Goal: Check status: Check status

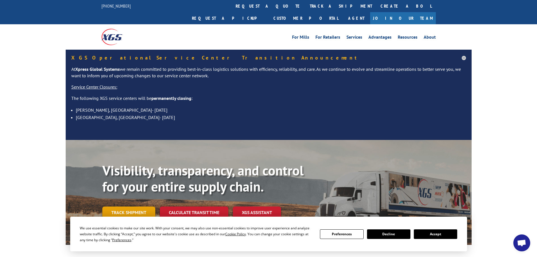
click at [138, 206] on link "Track shipment" at bounding box center [128, 212] width 53 height 12
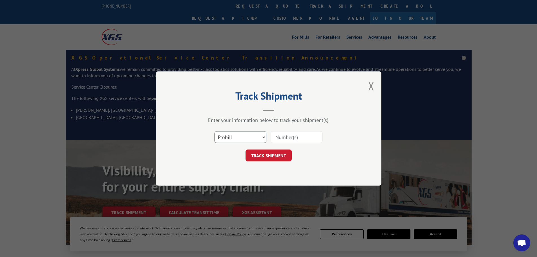
click at [240, 138] on select "Select category... Probill BOL PO" at bounding box center [240, 137] width 52 height 12
select select "bol"
click at [214, 131] on select "Select category... Probill BOL PO" at bounding box center [240, 137] width 52 height 12
click at [286, 140] on input at bounding box center [297, 137] width 52 height 12
paste input "295163920"
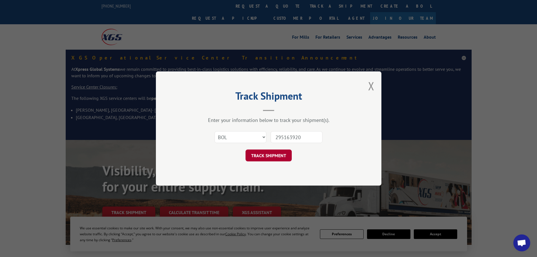
type input "295163920"
click at [273, 154] on button "TRACK SHIPMENT" at bounding box center [268, 155] width 46 height 12
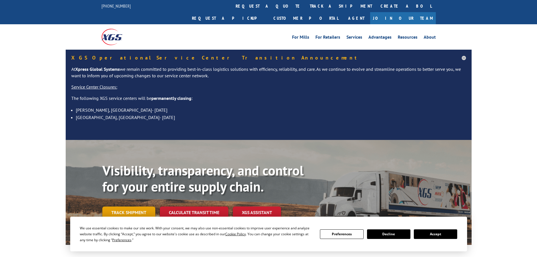
click at [142, 206] on link "Track shipment" at bounding box center [128, 212] width 53 height 12
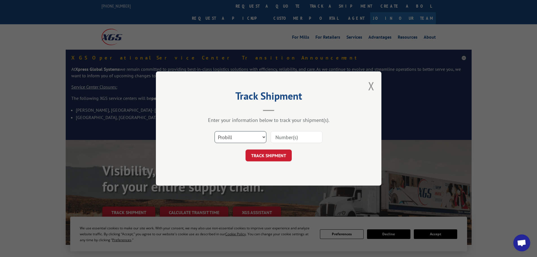
drag, startPoint x: 263, startPoint y: 134, endPoint x: 262, endPoint y: 138, distance: 4.3
click at [263, 134] on select "Select category... Probill BOL PO" at bounding box center [240, 137] width 52 height 12
select select "po"
click at [214, 131] on select "Select category... Probill BOL PO" at bounding box center [240, 137] width 52 height 12
click at [285, 136] on input at bounding box center [297, 137] width 52 height 12
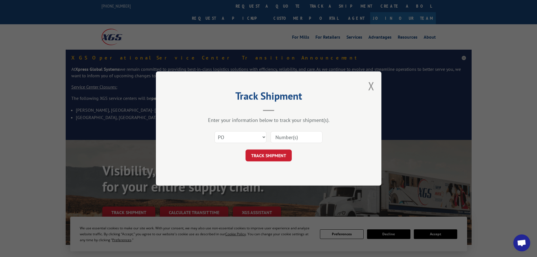
drag, startPoint x: 285, startPoint y: 136, endPoint x: 287, endPoint y: 132, distance: 4.2
paste input "295004978"
type input "295004978"
click at [268, 154] on button "TRACK SHIPMENT" at bounding box center [268, 155] width 46 height 12
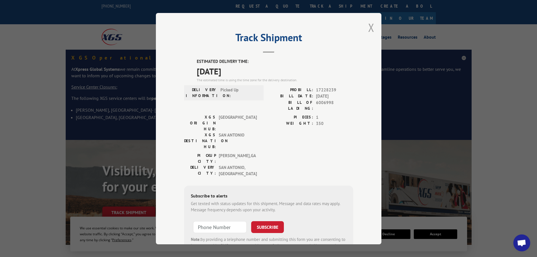
click at [371, 29] on button "Close modal" at bounding box center [371, 27] width 6 height 15
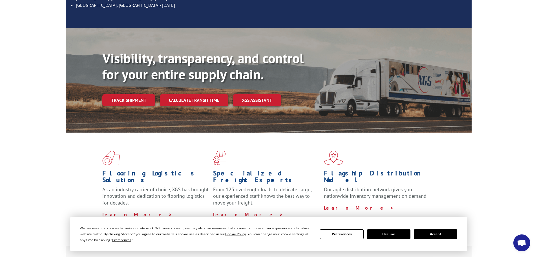
scroll to position [113, 0]
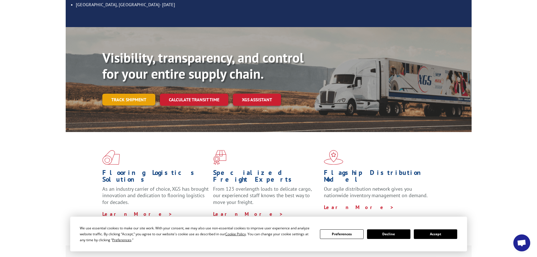
click at [125, 94] on link "Track shipment" at bounding box center [128, 100] width 53 height 12
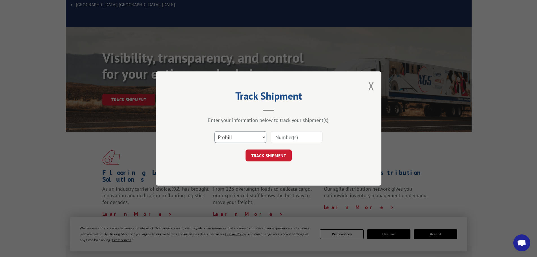
click at [262, 138] on select "Select category... Probill BOL PO" at bounding box center [240, 137] width 52 height 12
select select "po"
click at [214, 131] on select "Select category... Probill BOL PO" at bounding box center [240, 137] width 52 height 12
click at [285, 134] on input at bounding box center [297, 137] width 52 height 12
paste input "295051965"
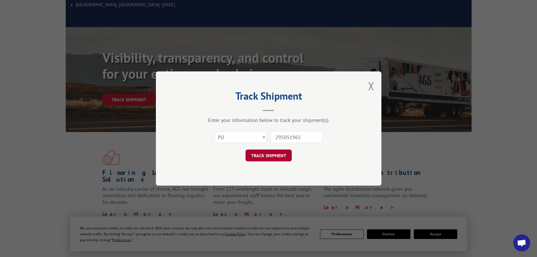
type input "295051965"
click at [269, 156] on button "TRACK SHIPMENT" at bounding box center [268, 155] width 46 height 12
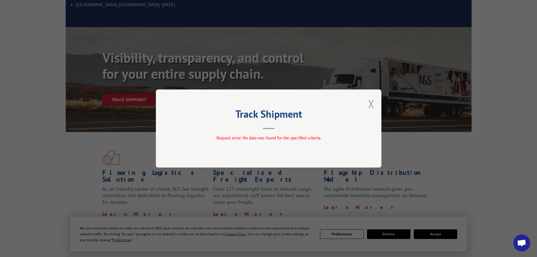
click at [372, 103] on button "Close modal" at bounding box center [371, 103] width 6 height 15
